Goal: Task Accomplishment & Management: Manage account settings

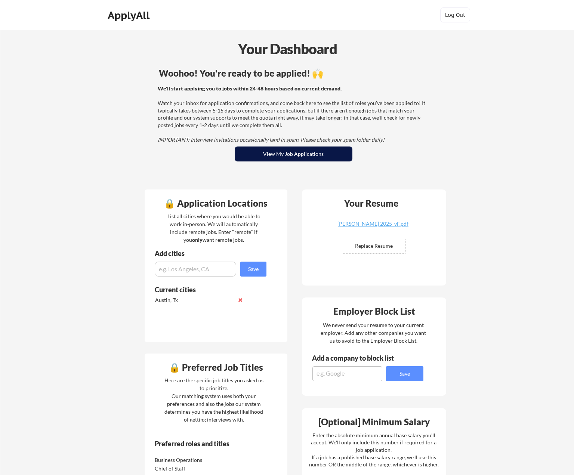
click at [314, 157] on button "View My Job Applications" at bounding box center [294, 153] width 118 height 15
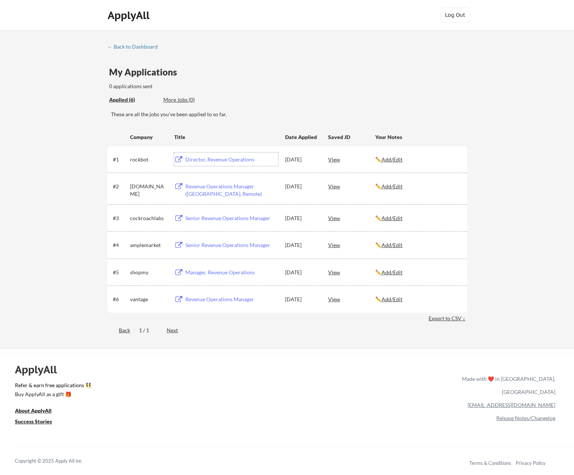
click at [210, 160] on div "Director, Revenue Operations" at bounding box center [231, 159] width 93 height 7
click at [337, 160] on div "View" at bounding box center [351, 158] width 47 height 13
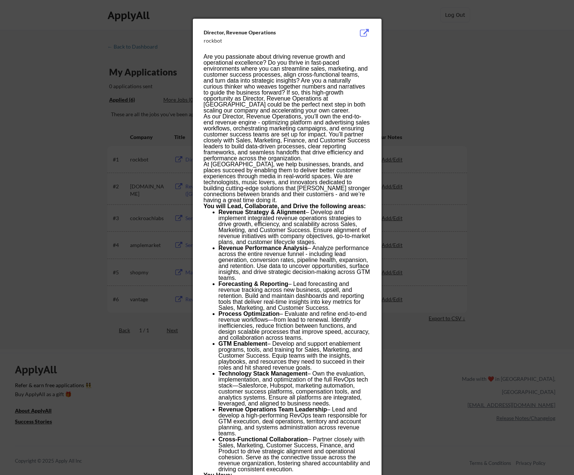
click at [440, 67] on div at bounding box center [287, 237] width 574 height 475
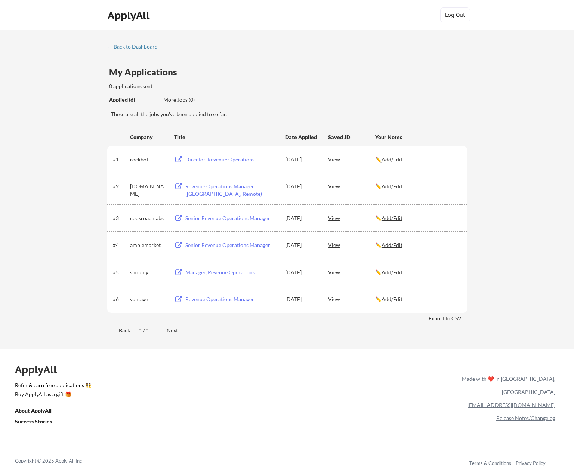
click at [198, 182] on div "Revenue Operations Manager ([GEOGRAPHIC_DATA], Remote)" at bounding box center [230, 188] width 95 height 18
click at [222, 218] on div "Senior Revenue Operations Manager" at bounding box center [231, 217] width 93 height 7
